Goal: Task Accomplishment & Management: Manage account settings

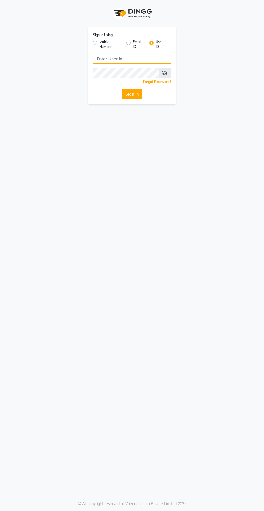
click at [102, 59] on input "Username" at bounding box center [132, 59] width 78 height 10
type input "flow"
click at [122, 89] on button "Sign In" at bounding box center [132, 94] width 20 height 10
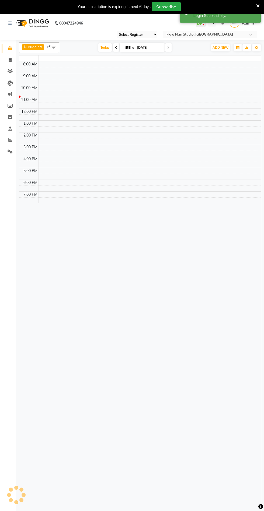
select select "46"
select select "en"
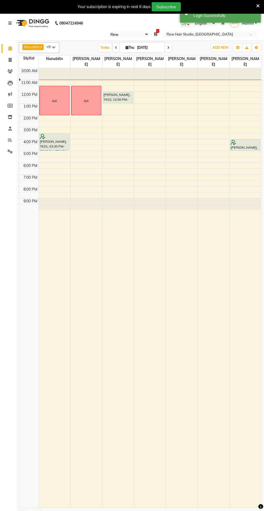
click at [166, 47] on span at bounding box center [168, 47] width 6 height 8
type input "[DATE]"
